Goal: Task Accomplishment & Management: Manage account settings

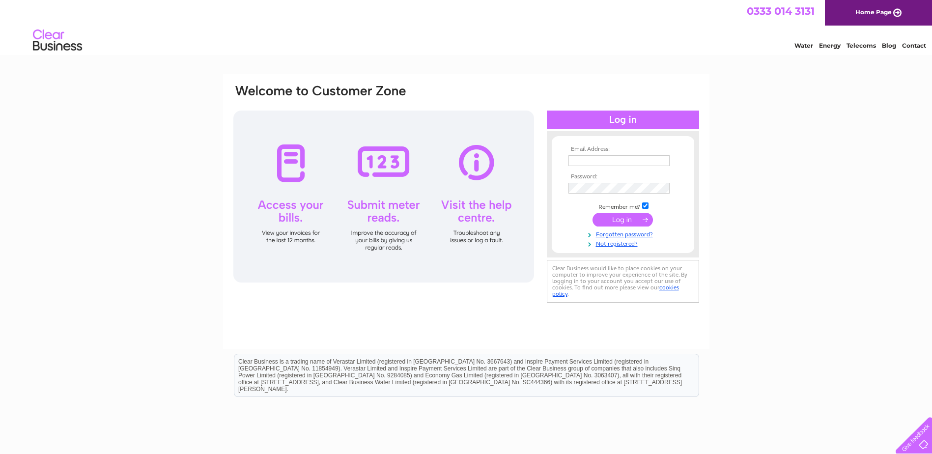
type input "lindsay.sharp@firstsentier.com"
click at [620, 220] on input "submit" at bounding box center [623, 220] width 60 height 14
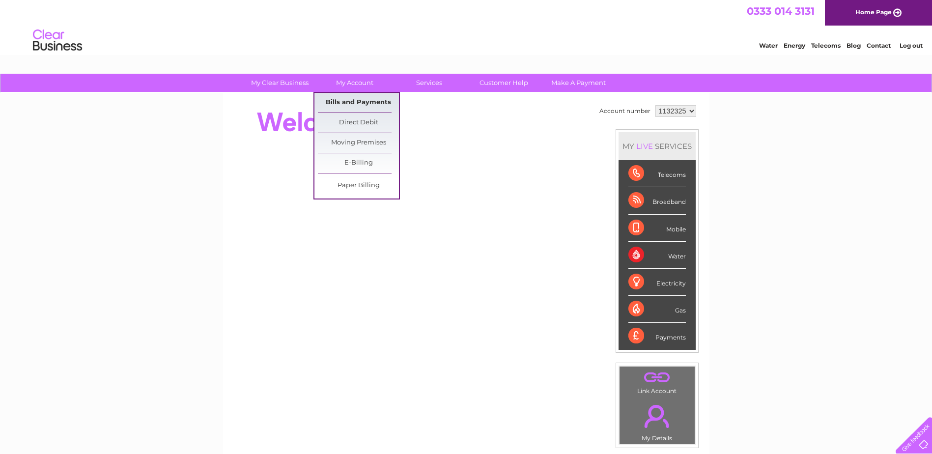
click at [350, 102] on link "Bills and Payments" at bounding box center [358, 103] width 81 height 20
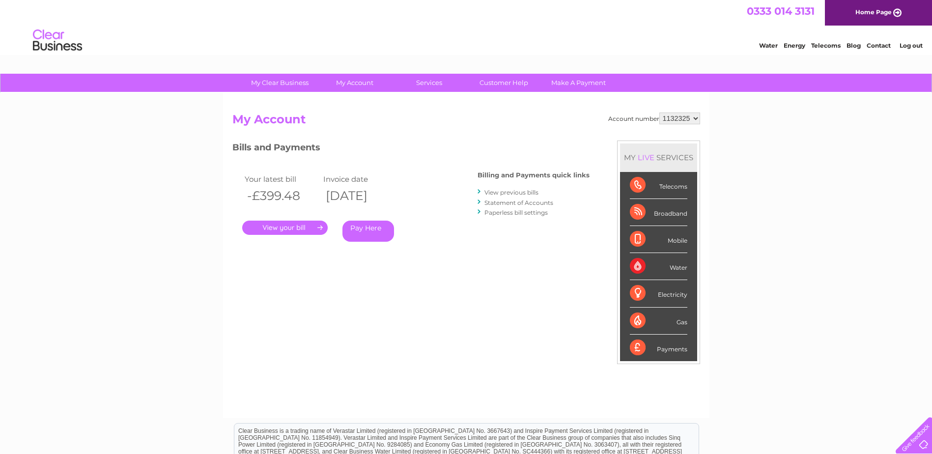
click at [294, 229] on link "." at bounding box center [285, 228] width 86 height 14
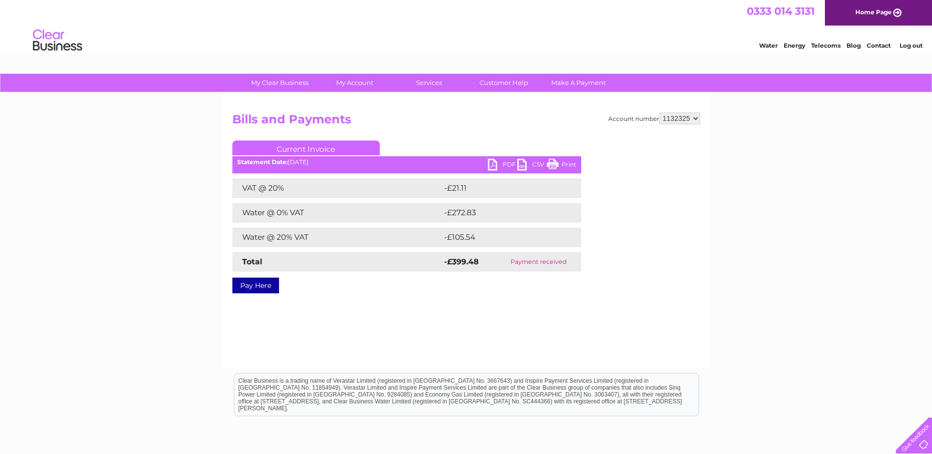
click at [505, 164] on link "PDF" at bounding box center [502, 166] width 29 height 14
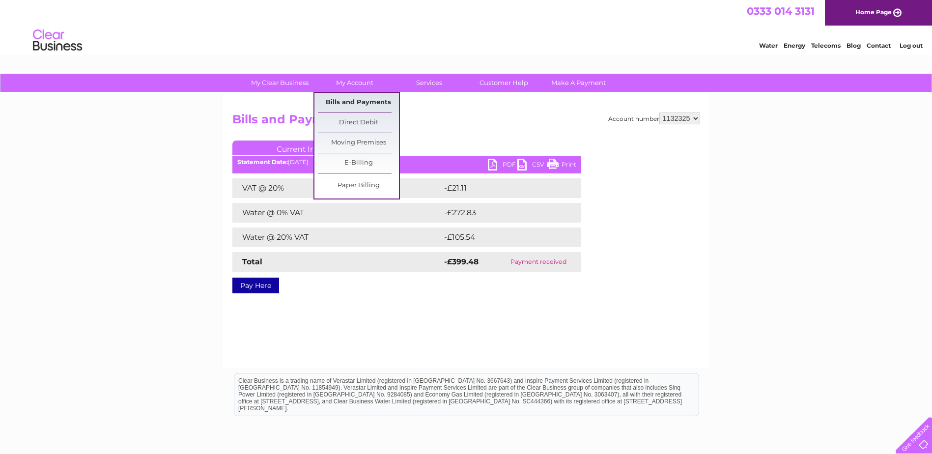
click at [349, 99] on link "Bills and Payments" at bounding box center [358, 103] width 81 height 20
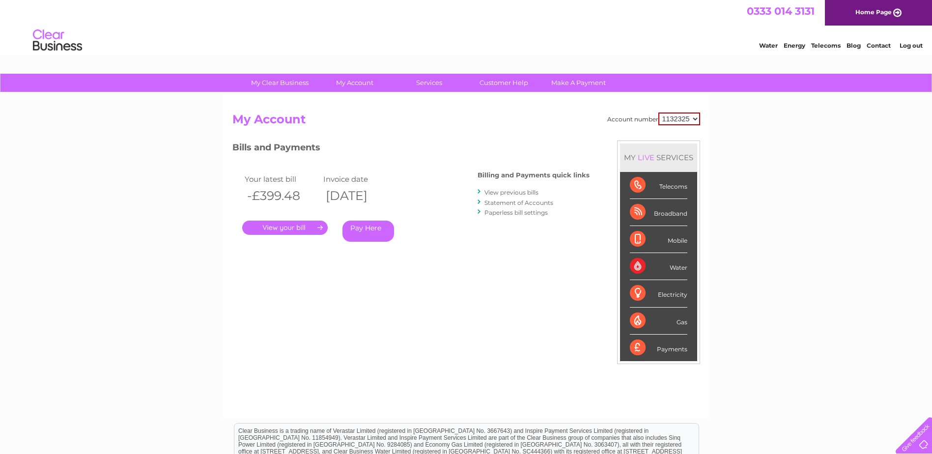
click at [495, 193] on link "View previous bills" at bounding box center [512, 192] width 54 height 7
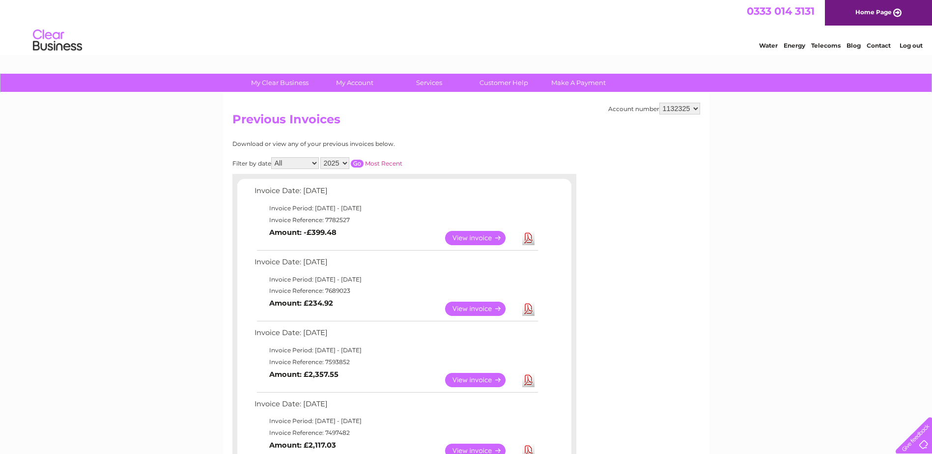
scroll to position [49, 0]
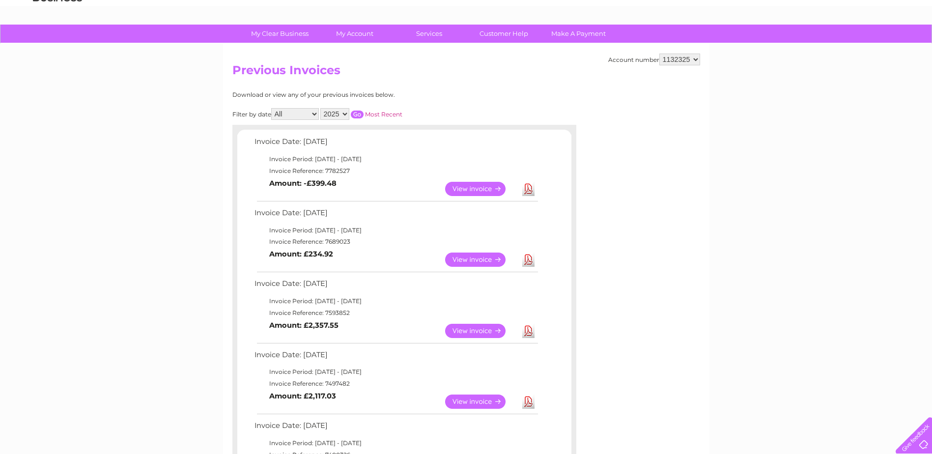
click at [462, 261] on link "View" at bounding box center [481, 260] width 72 height 14
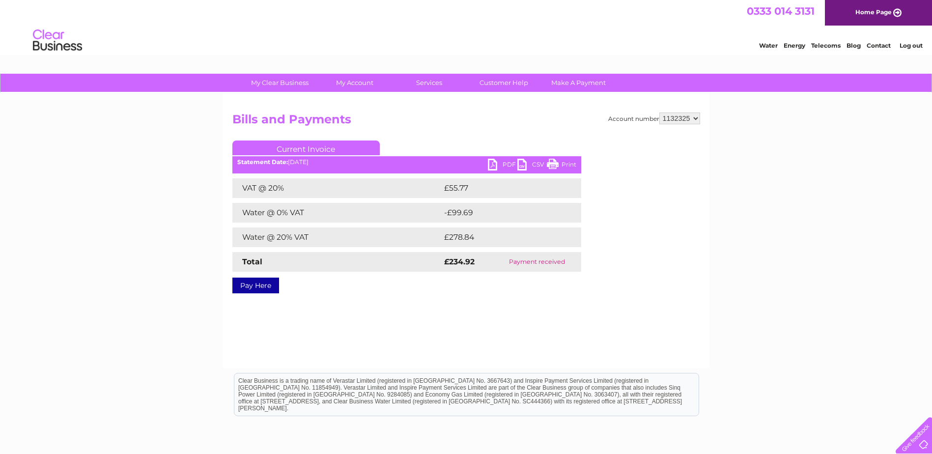
click at [504, 162] on link "PDF" at bounding box center [502, 166] width 29 height 14
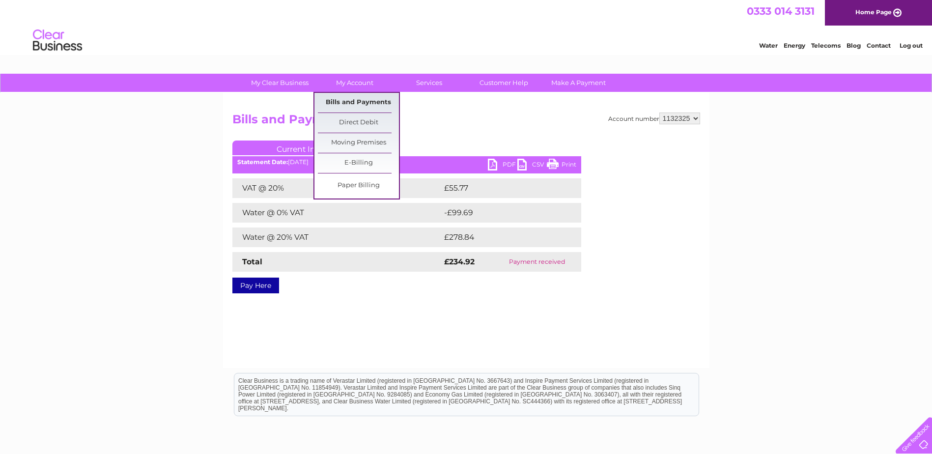
click at [346, 103] on link "Bills and Payments" at bounding box center [358, 103] width 81 height 20
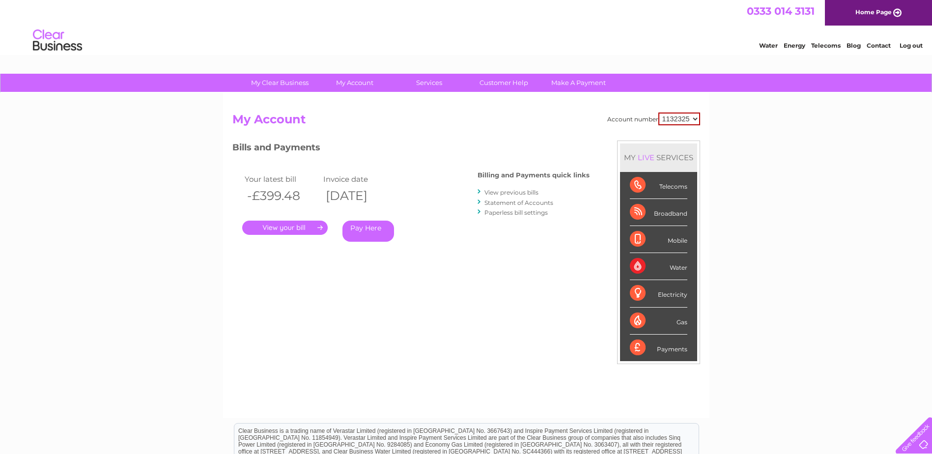
click at [500, 193] on link "View previous bills" at bounding box center [512, 192] width 54 height 7
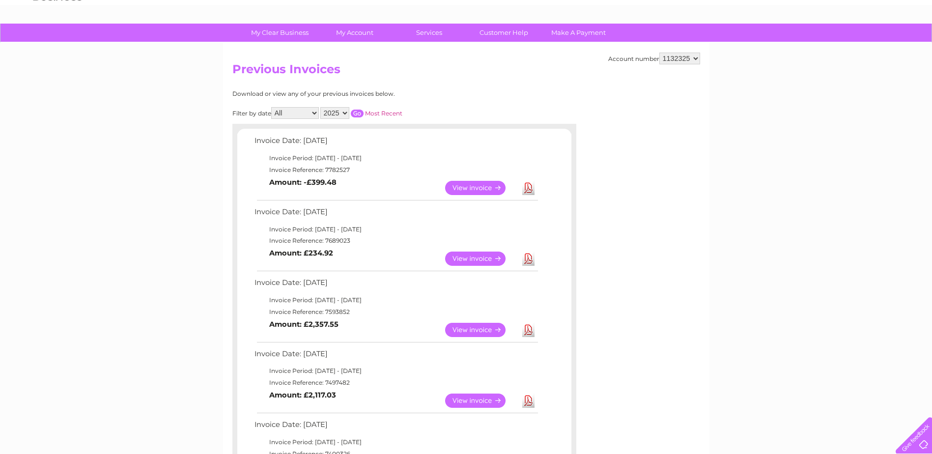
scroll to position [98, 0]
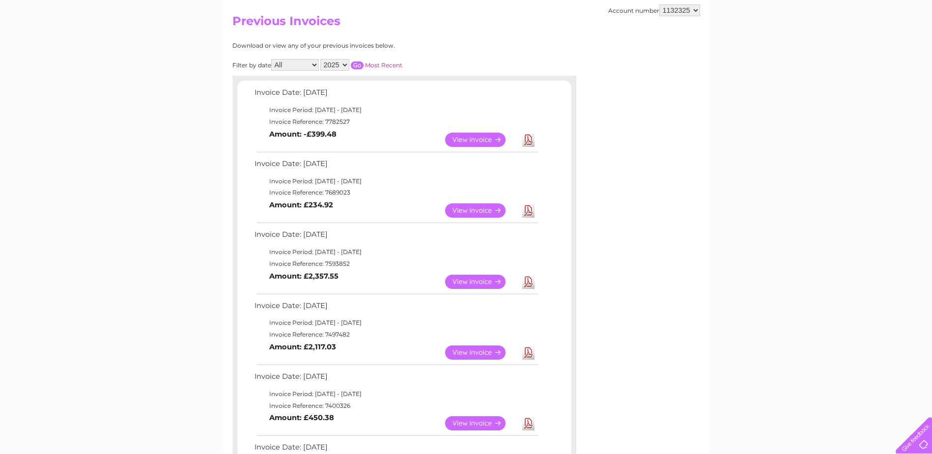
click at [466, 282] on link "View" at bounding box center [481, 282] width 72 height 14
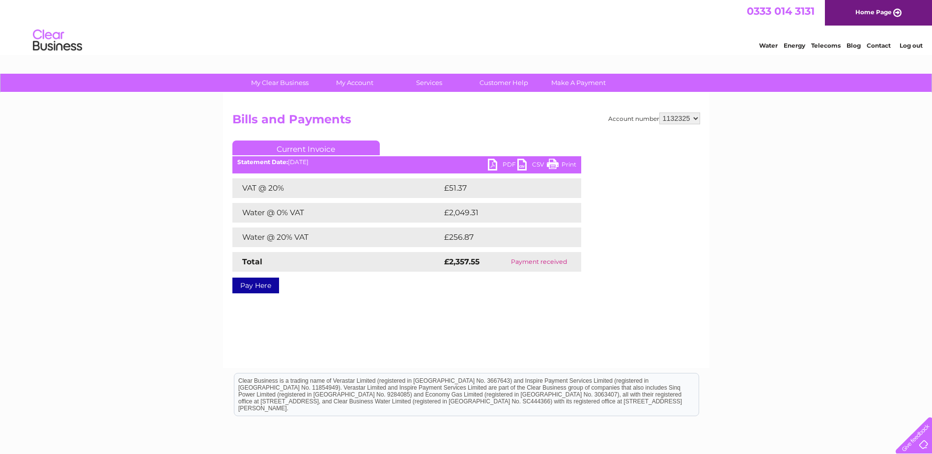
click at [502, 162] on link "PDF" at bounding box center [502, 166] width 29 height 14
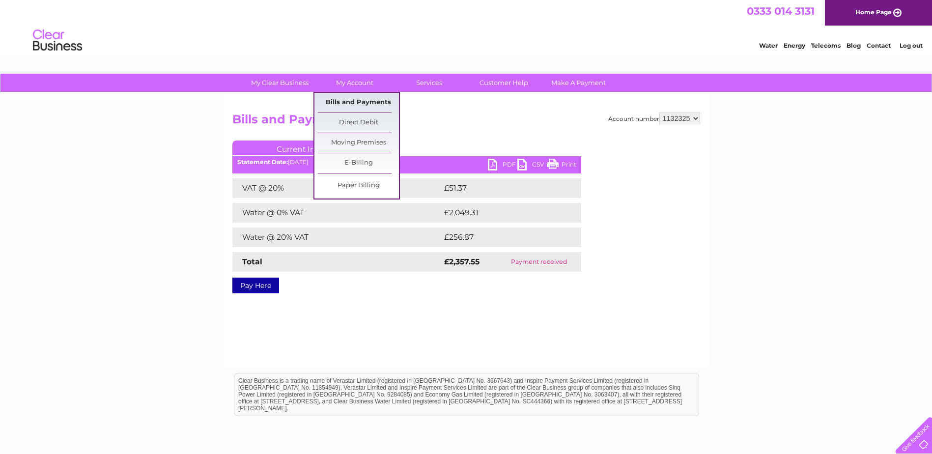
click at [340, 103] on link "Bills and Payments" at bounding box center [358, 103] width 81 height 20
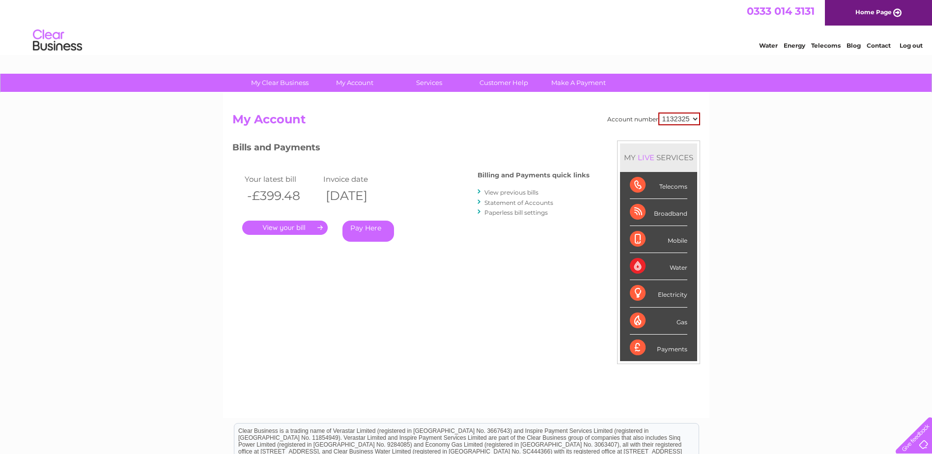
click at [517, 193] on link "View previous bills" at bounding box center [512, 192] width 54 height 7
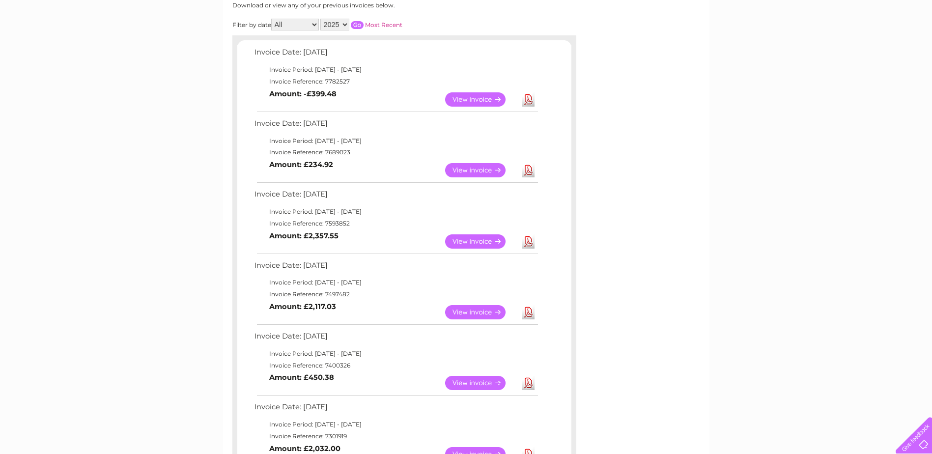
scroll to position [147, 0]
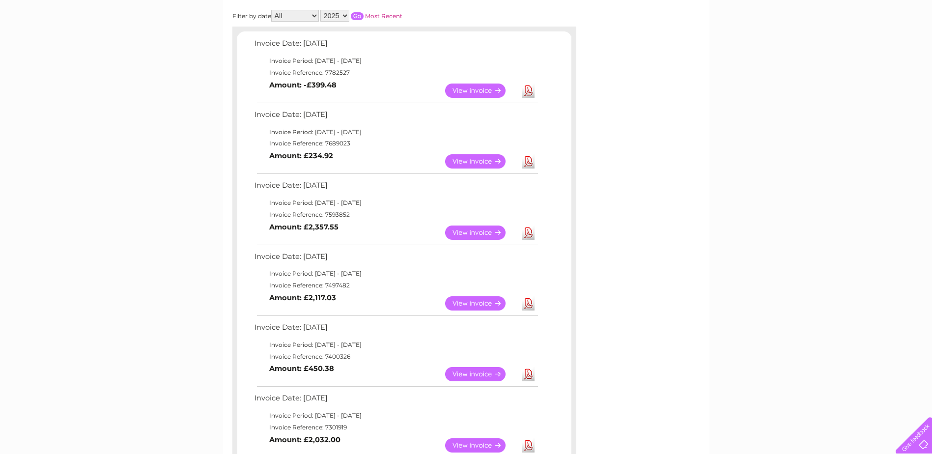
click at [464, 304] on link "View" at bounding box center [481, 303] width 72 height 14
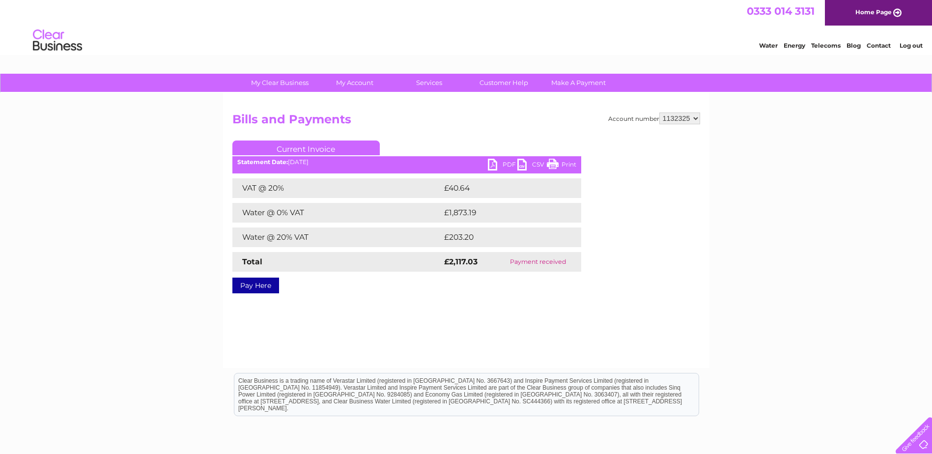
click at [498, 158] on ul "Current Invoice" at bounding box center [407, 150] width 349 height 18
click at [504, 164] on link "PDF" at bounding box center [502, 166] width 29 height 14
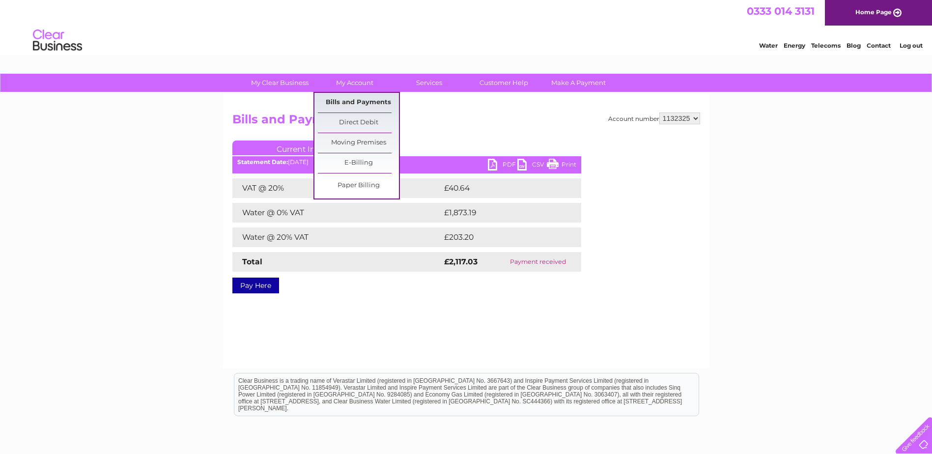
click at [344, 103] on link "Bills and Payments" at bounding box center [358, 103] width 81 height 20
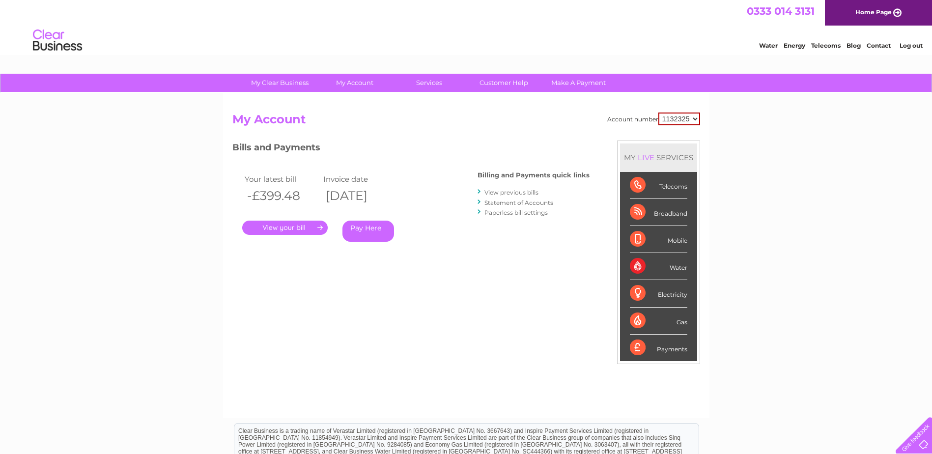
click at [516, 193] on link "View previous bills" at bounding box center [512, 192] width 54 height 7
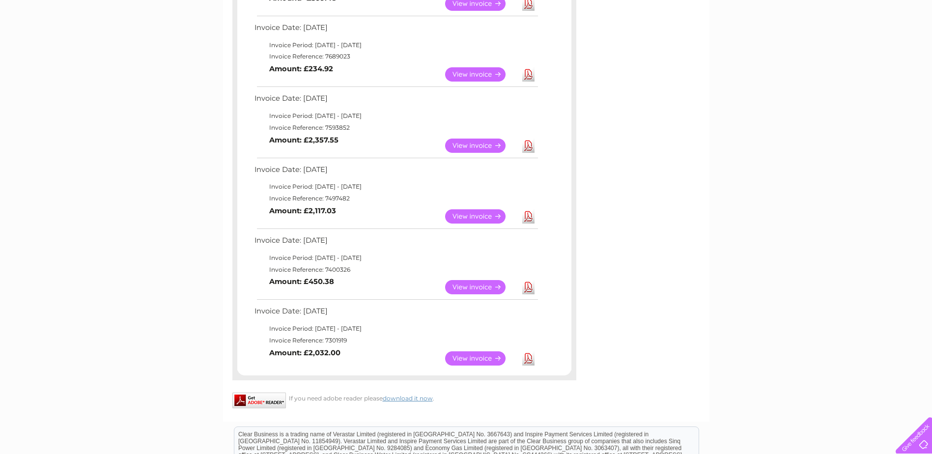
scroll to position [246, 0]
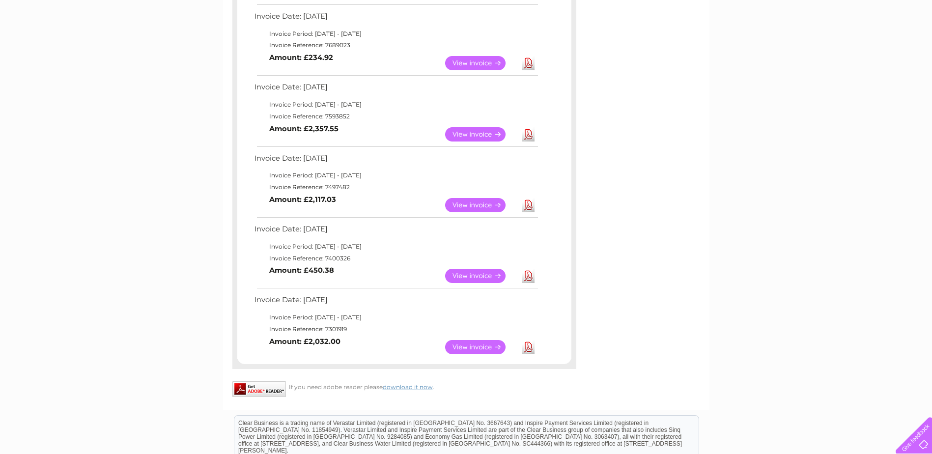
click at [464, 276] on link "View" at bounding box center [481, 276] width 72 height 14
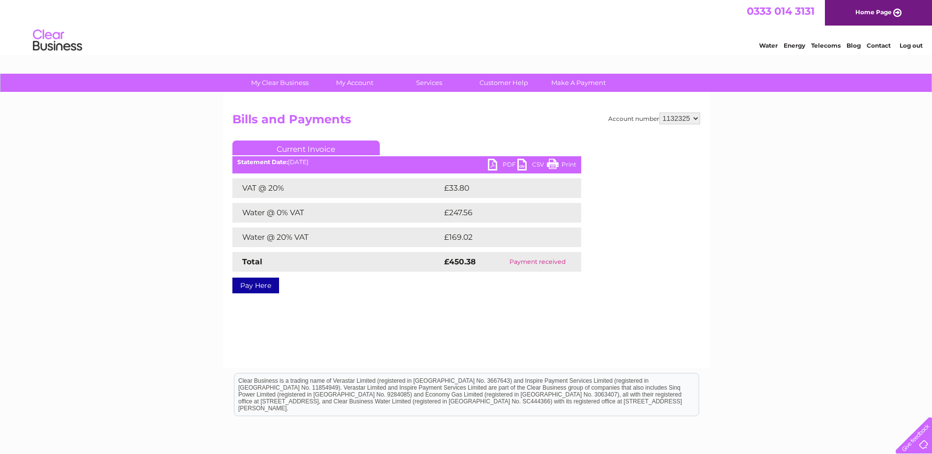
click at [505, 162] on link "PDF" at bounding box center [502, 166] width 29 height 14
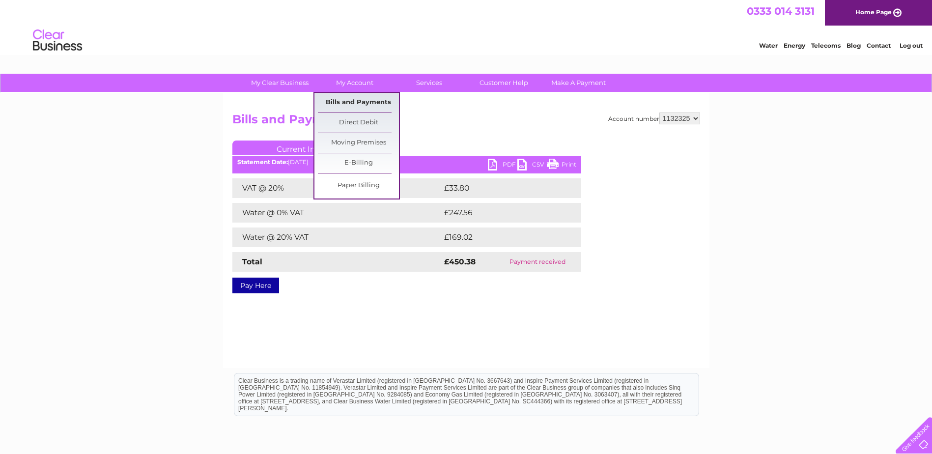
click at [346, 102] on link "Bills and Payments" at bounding box center [358, 103] width 81 height 20
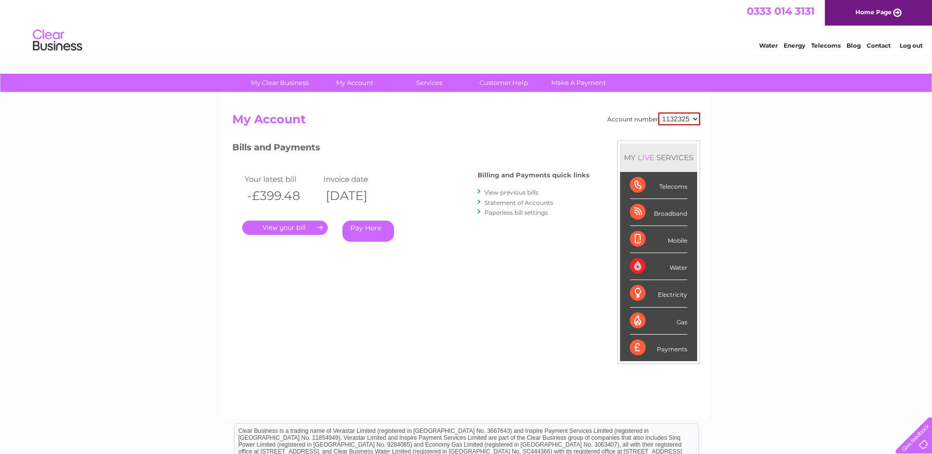
click at [495, 194] on link "View previous bills" at bounding box center [512, 192] width 54 height 7
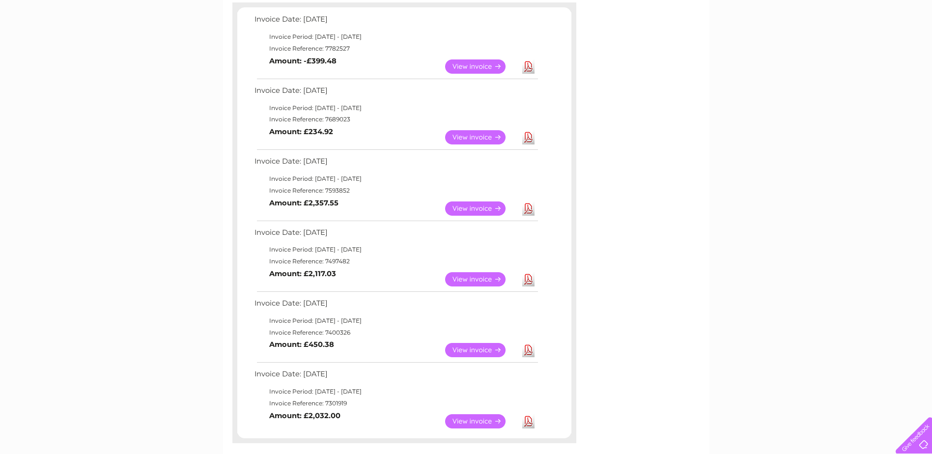
scroll to position [246, 0]
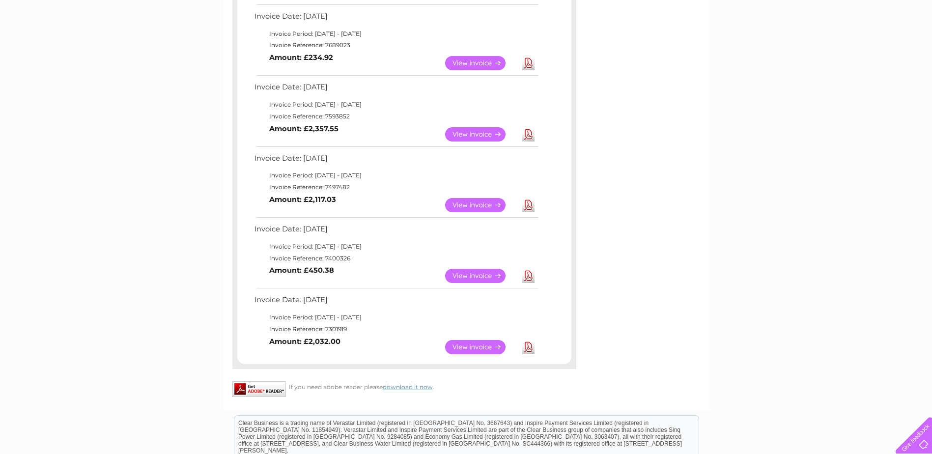
click at [467, 349] on link "View" at bounding box center [481, 347] width 72 height 14
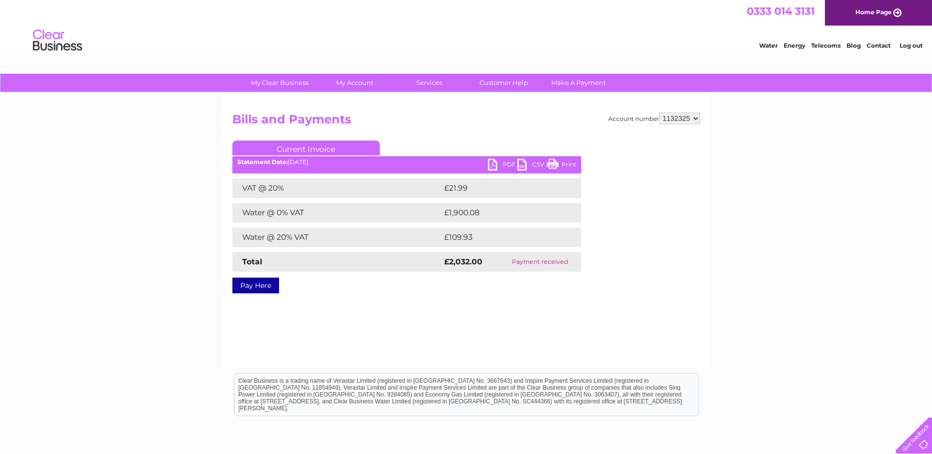
click at [499, 163] on link "PDF" at bounding box center [502, 166] width 29 height 14
